Goal: Task Accomplishment & Management: Use online tool/utility

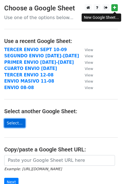
click at [20, 126] on link "Select..." at bounding box center [14, 123] width 21 height 9
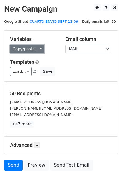
click at [15, 50] on link "Copy/paste..." at bounding box center [27, 49] width 34 height 9
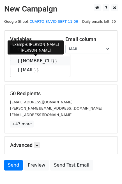
click at [23, 58] on link "{{NOMBRE_CLI}}" at bounding box center [40, 60] width 60 height 9
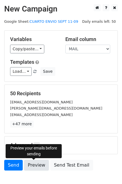
click at [34, 166] on link "Preview" at bounding box center [36, 165] width 25 height 11
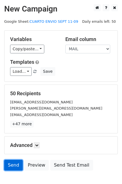
click at [13, 166] on link "Send" at bounding box center [13, 165] width 19 height 11
